Goal: Information Seeking & Learning: Learn about a topic

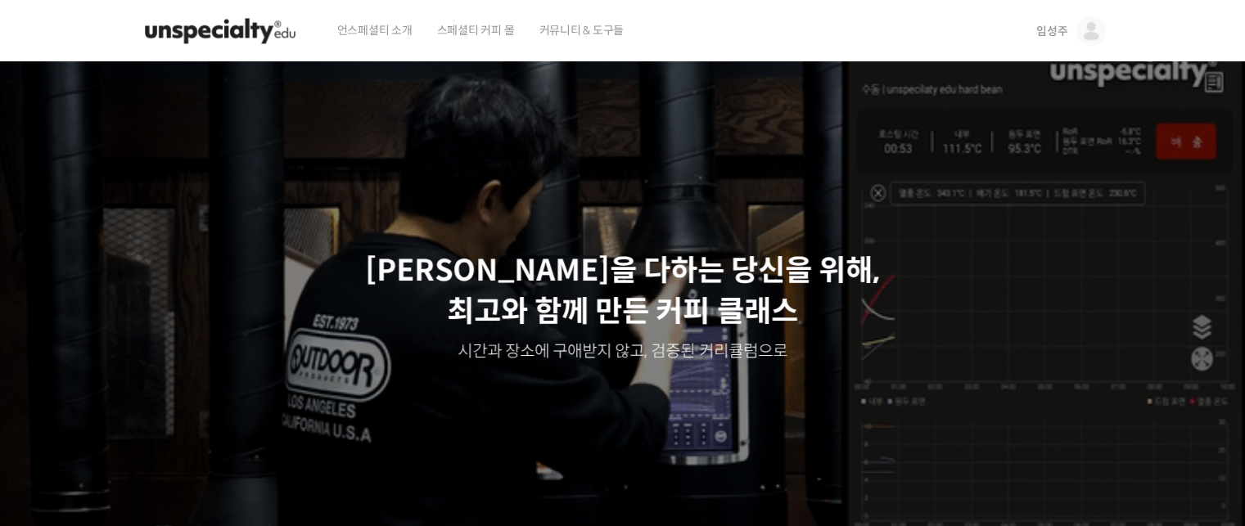
click at [1053, 34] on span "임성주" at bounding box center [1051, 31] width 31 height 15
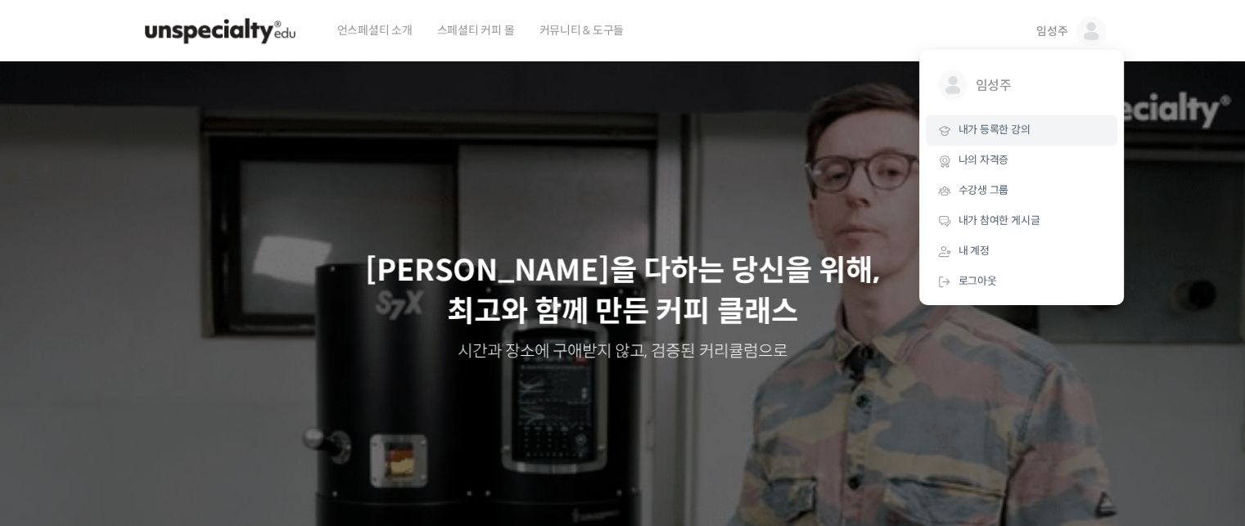
click at [1010, 128] on span "내가 등록한 강의" at bounding box center [994, 130] width 72 height 14
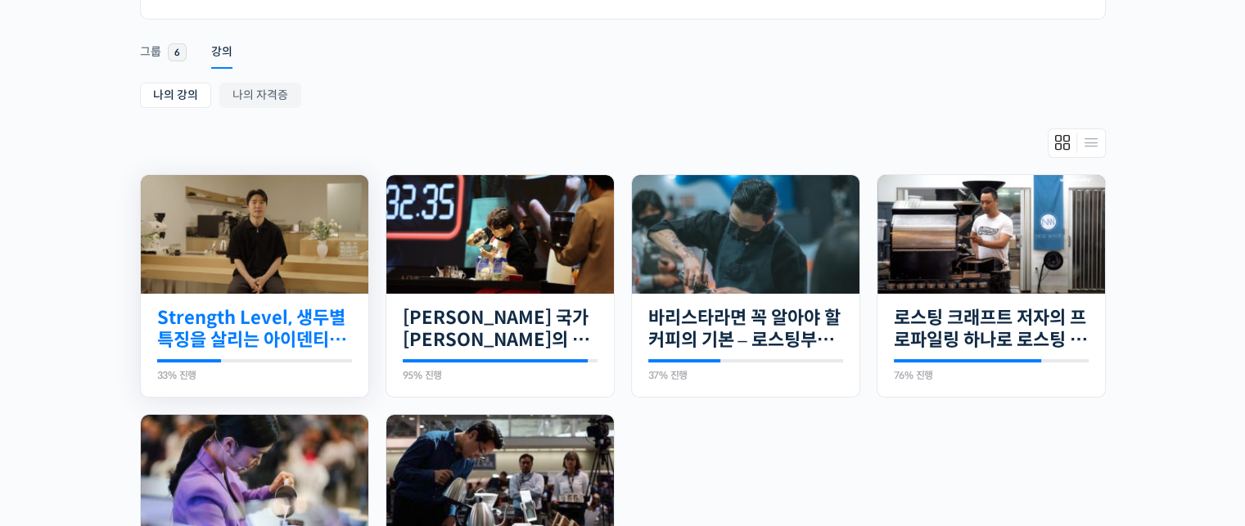
scroll to position [246, 0]
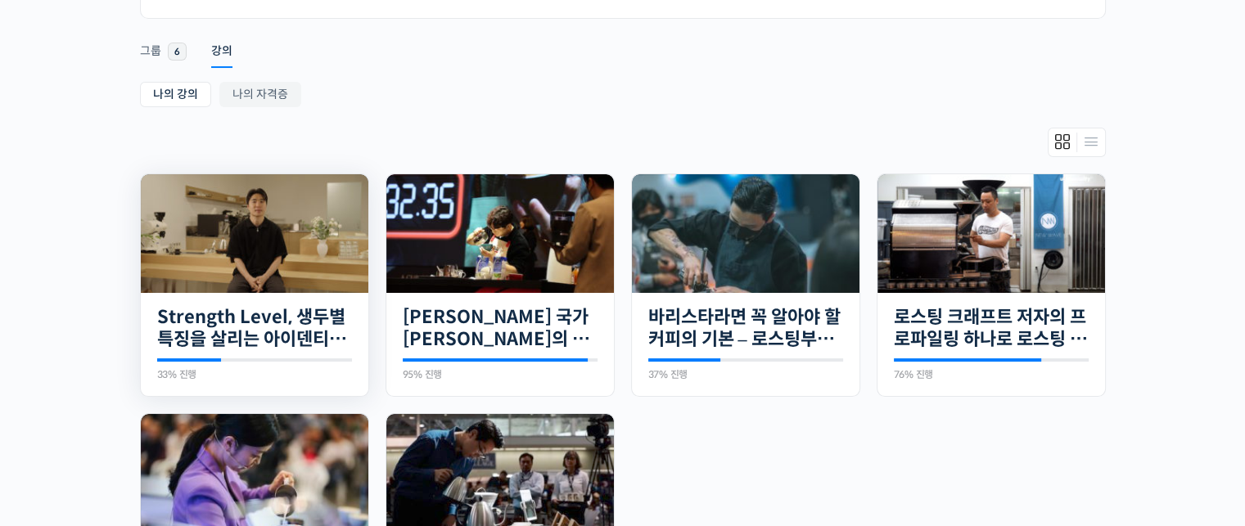
click at [324, 271] on img at bounding box center [255, 233] width 228 height 119
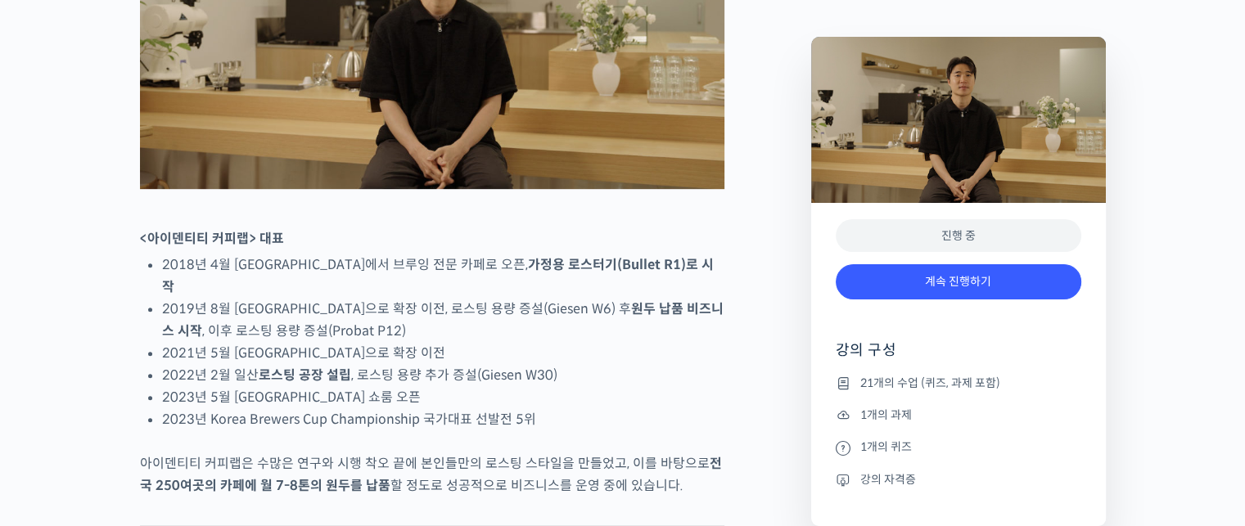
scroll to position [1146, 0]
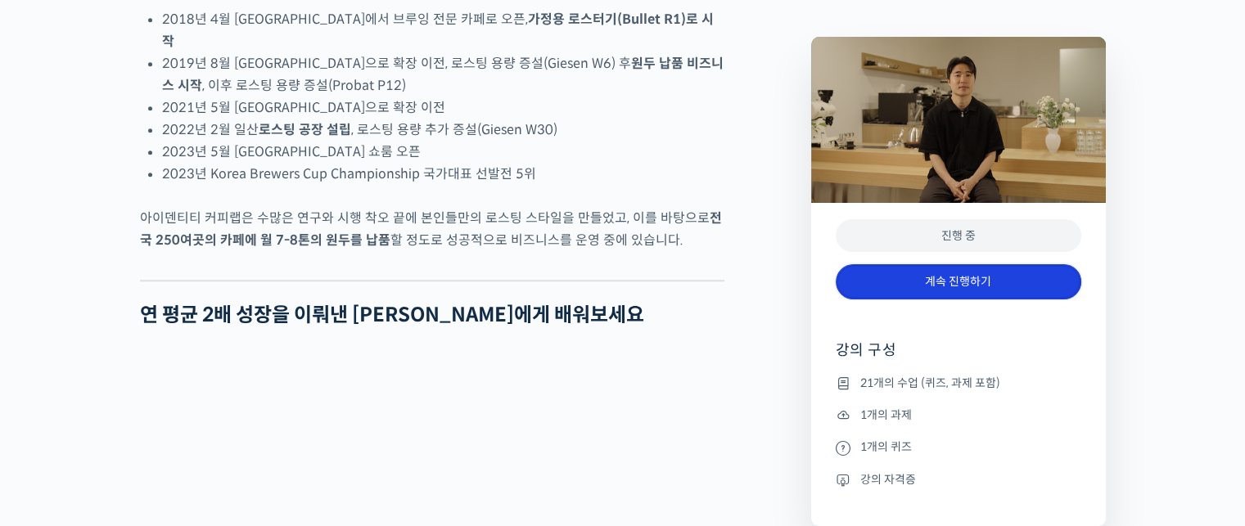
click at [920, 284] on link "계속 진행하기" at bounding box center [959, 281] width 246 height 35
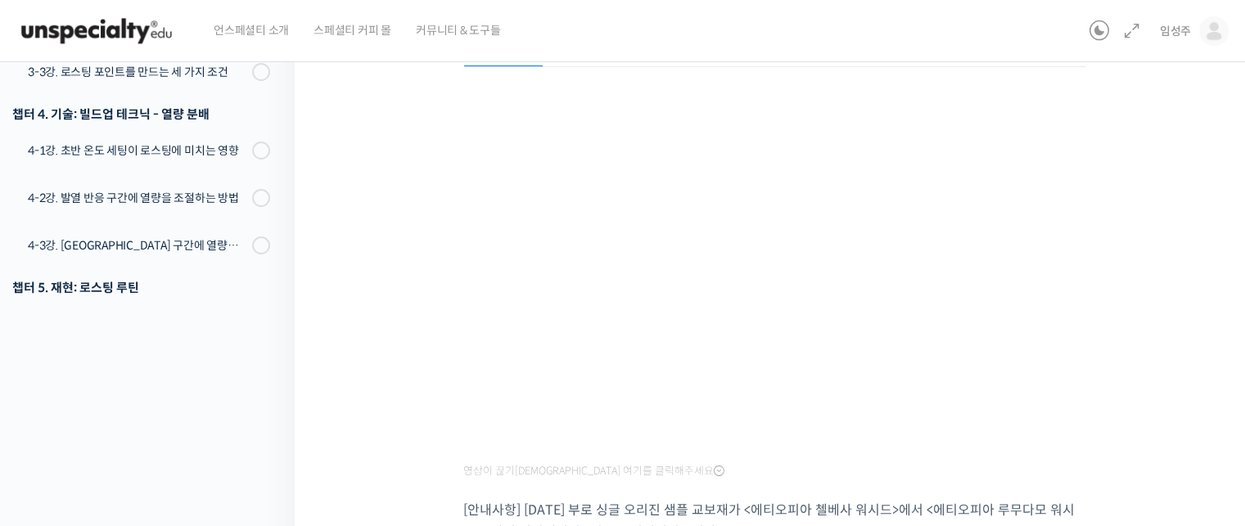
scroll to position [148, 0]
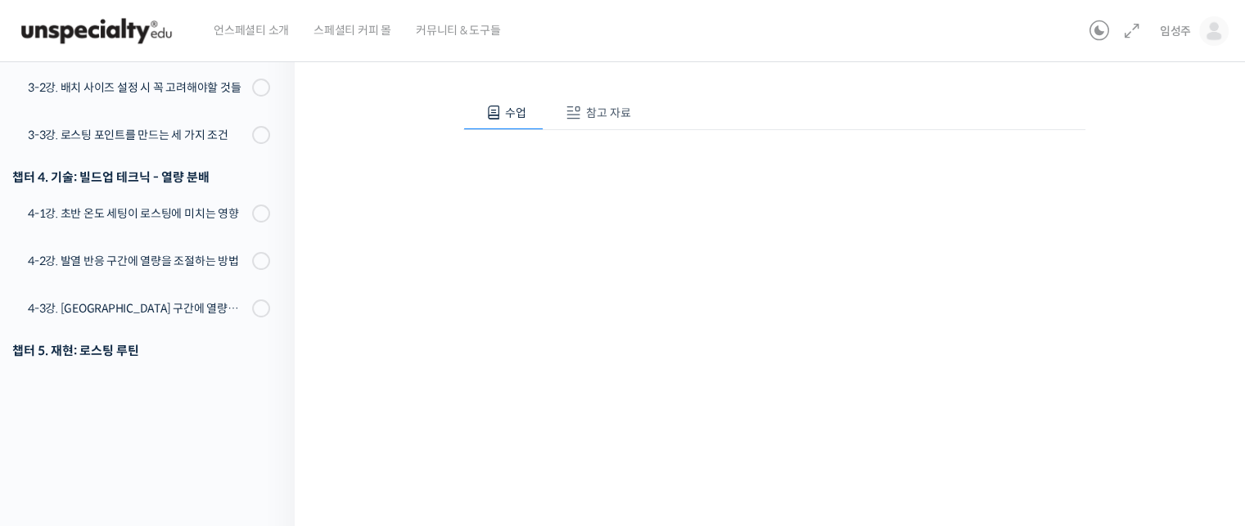
click at [601, 109] on span "참고 자료" at bounding box center [608, 113] width 45 height 15
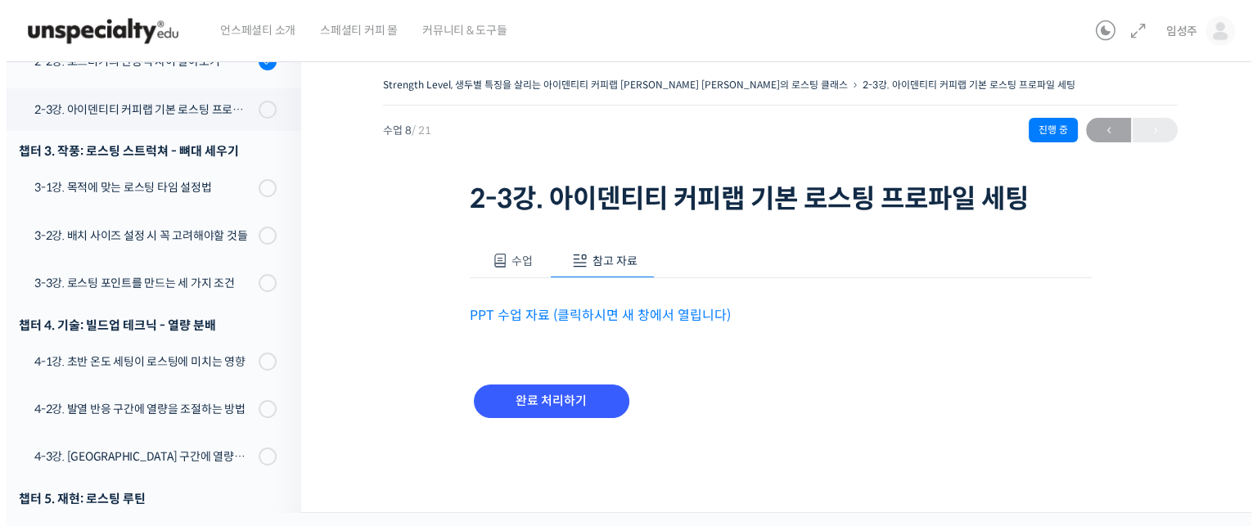
scroll to position [0, 0]
